Goal: Task Accomplishment & Management: Manage account settings

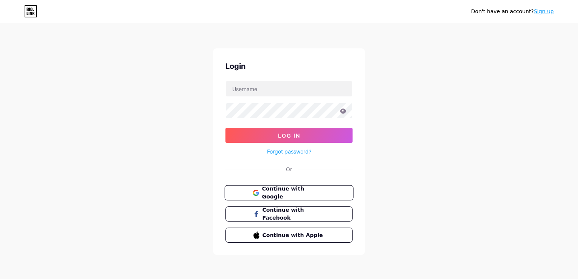
click at [279, 187] on button "Continue with Google" at bounding box center [288, 193] width 129 height 16
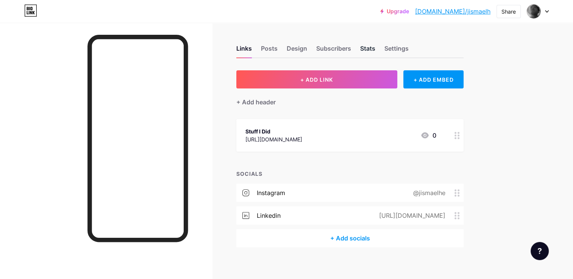
click at [365, 48] on div "Stats" at bounding box center [367, 51] width 15 height 14
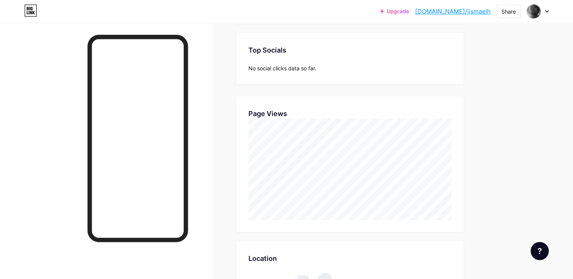
scroll to position [120, 0]
